Goal: Task Accomplishment & Management: Use online tool/utility

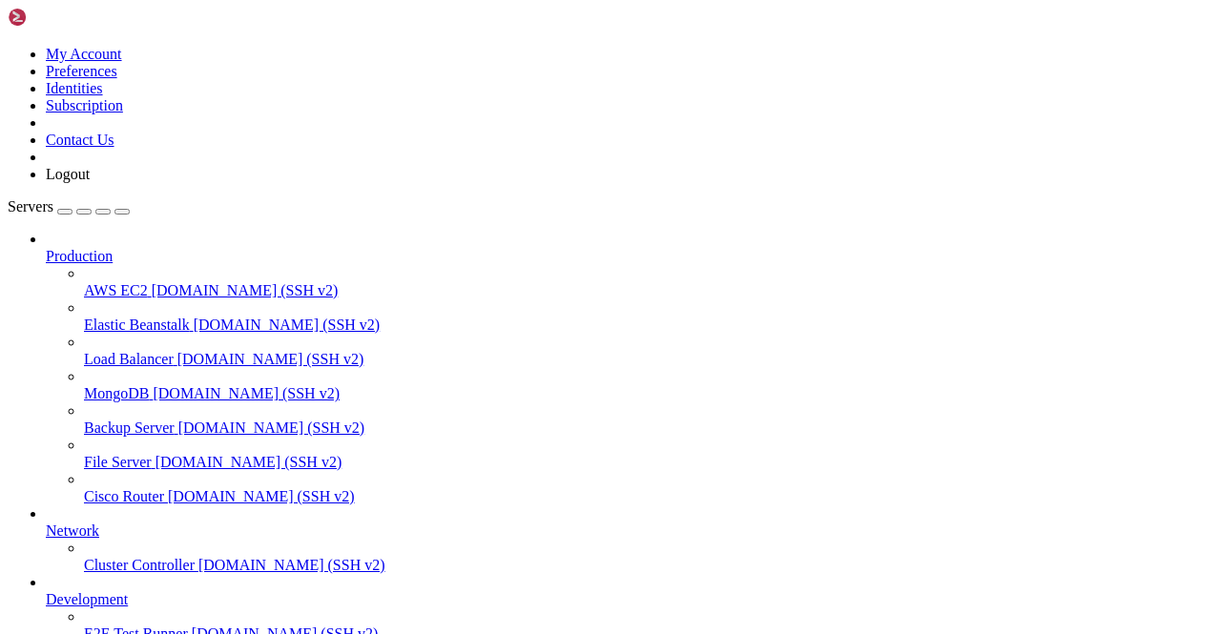
scroll to position [214, 0]
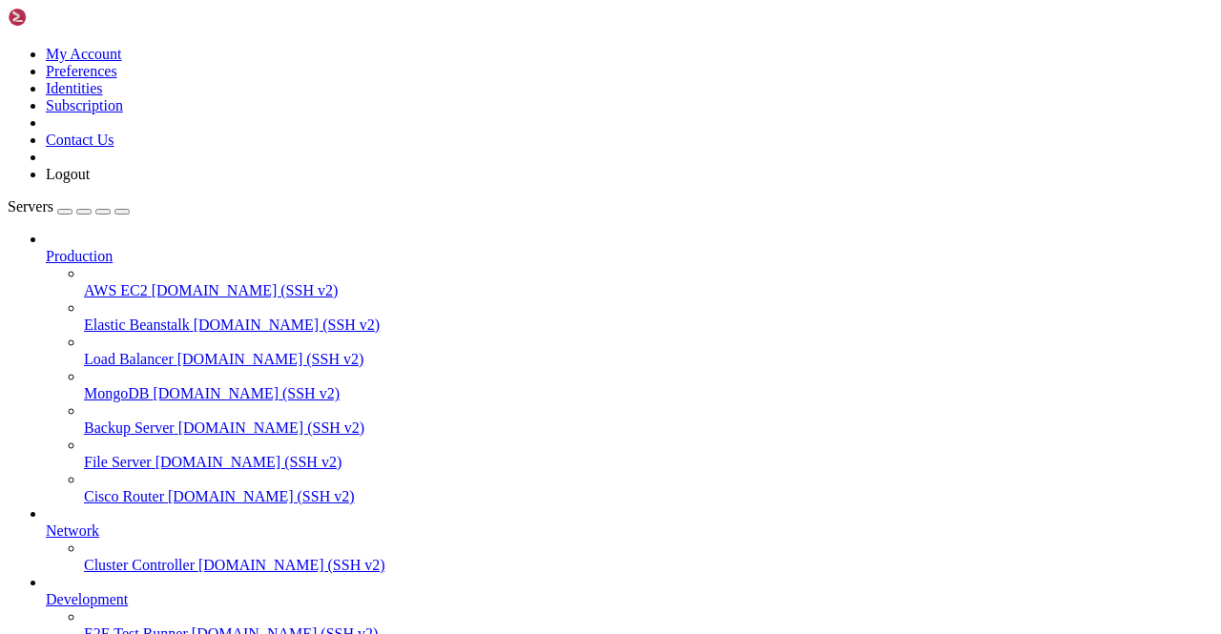
scroll to position [1850, 0]
